Goal: Obtain resource: Download file/media

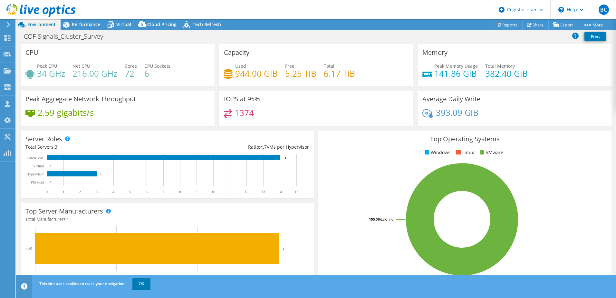
select select "EUFrankfurt"
select select "USD"
click at [505, 26] on link "Reports" at bounding box center [507, 25] width 31 height 10
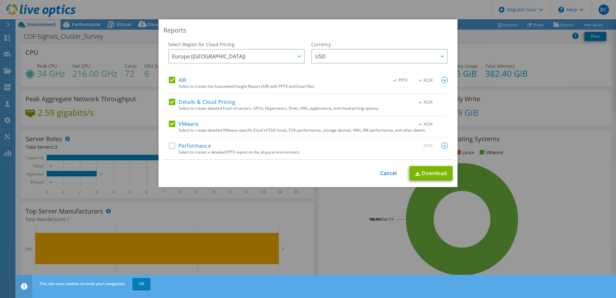
click at [190, 102] on label "Details & Cloud Pricing" at bounding box center [202, 102] width 66 height 6
click at [0, 0] on input "Details & Cloud Pricing" at bounding box center [0, 0] width 0 height 0
click at [189, 118] on div "AIR .PPTX .XLSX Select to create the Automated Insight Report (AIR) with PPTX a…" at bounding box center [308, 118] width 279 height 83
click at [184, 121] on label "VMware" at bounding box center [184, 124] width 30 height 6
click at [0, 0] on input "VMware" at bounding box center [0, 0] width 0 height 0
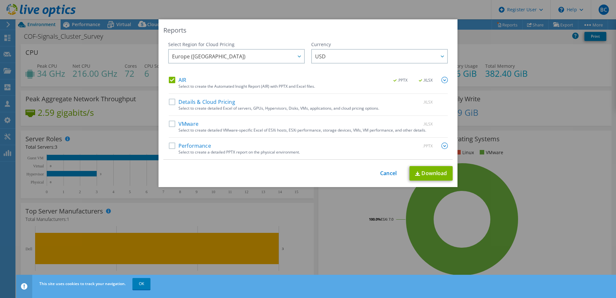
click at [182, 147] on label "Performance" at bounding box center [190, 146] width 42 height 6
click at [0, 0] on input "Performance" at bounding box center [0, 0] width 0 height 0
click at [182, 147] on label "Performance" at bounding box center [190, 146] width 42 height 6
click at [0, 0] on input "Performance" at bounding box center [0, 0] width 0 height 0
drag, startPoint x: 182, startPoint y: 147, endPoint x: 335, endPoint y: 85, distance: 164.4
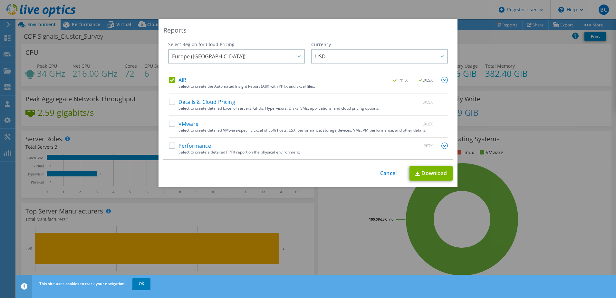
click at [317, 85] on div "Select to create the Automated Insight Report (AIR) with PPTX and Excel files." at bounding box center [314, 86] width 270 height 5
click at [438, 79] on div ".PPTX .XLSX" at bounding box center [417, 80] width 62 height 7
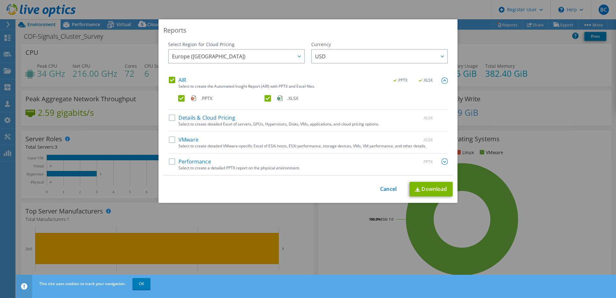
click at [269, 98] on label ".XLSX" at bounding box center [307, 98] width 85 height 6
click at [0, 0] on input ".XLSX" at bounding box center [0, 0] width 0 height 0
click at [438, 191] on link "Download" at bounding box center [431, 189] width 43 height 15
drag, startPoint x: 527, startPoint y: 132, endPoint x: 520, endPoint y: 128, distance: 8.0
click at [527, 132] on div "Reports Select Region for Cloud Pricing Asia Pacific ([GEOGRAPHIC_DATA]) [GEOGR…" at bounding box center [308, 148] width 616 height 259
